Goal: Information Seeking & Learning: Learn about a topic

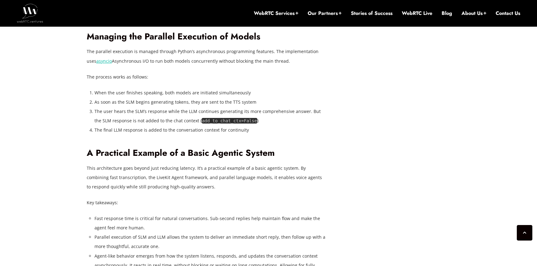
scroll to position [1529, 0]
click at [96, 64] on link "asyncio" at bounding box center [104, 61] width 16 height 6
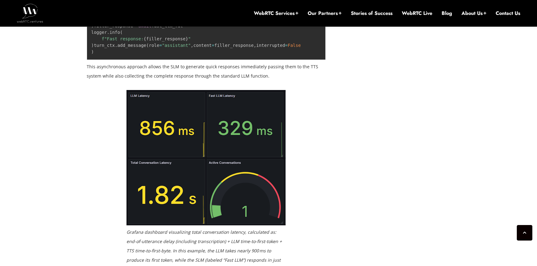
scroll to position [1161, 0]
click at [126, 55] on code "#Let LLM reply to be aware of this "silence filler" #response fast_llm_fut = as…" at bounding box center [239, 10] width 296 height 90
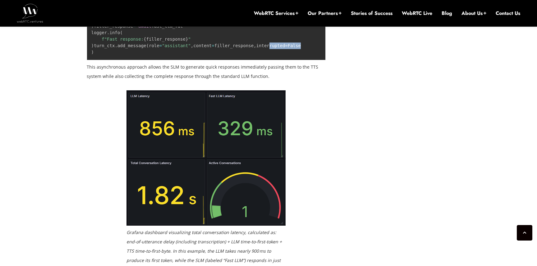
drag, startPoint x: 126, startPoint y: 145, endPoint x: 140, endPoint y: 145, distance: 14.0
click at [140, 55] on code "#Let LLM reply to be aware of this "silence filler" #response fast_llm_fut = as…" at bounding box center [239, 10] width 296 height 90
copy code "interrupted = False"
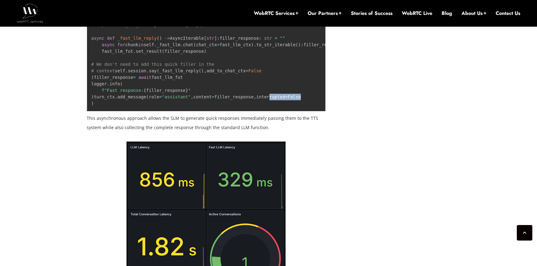
scroll to position [1110, 0]
click at [162, 112] on pre "#Let LLM reply to be aware of this "silence filler" #response fast_llm_fut = as…" at bounding box center [206, 61] width 239 height 101
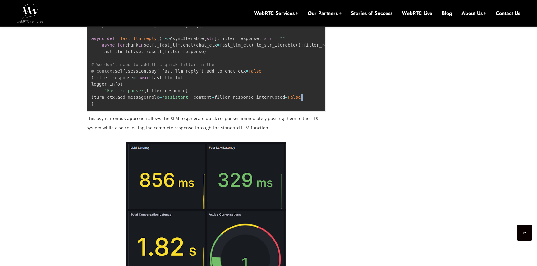
click at [162, 112] on pre "#Let LLM reply to be aware of this "silence filler" #response fast_llm_fut = as…" at bounding box center [206, 61] width 239 height 101
